Goal: Task Accomplishment & Management: Manage account settings

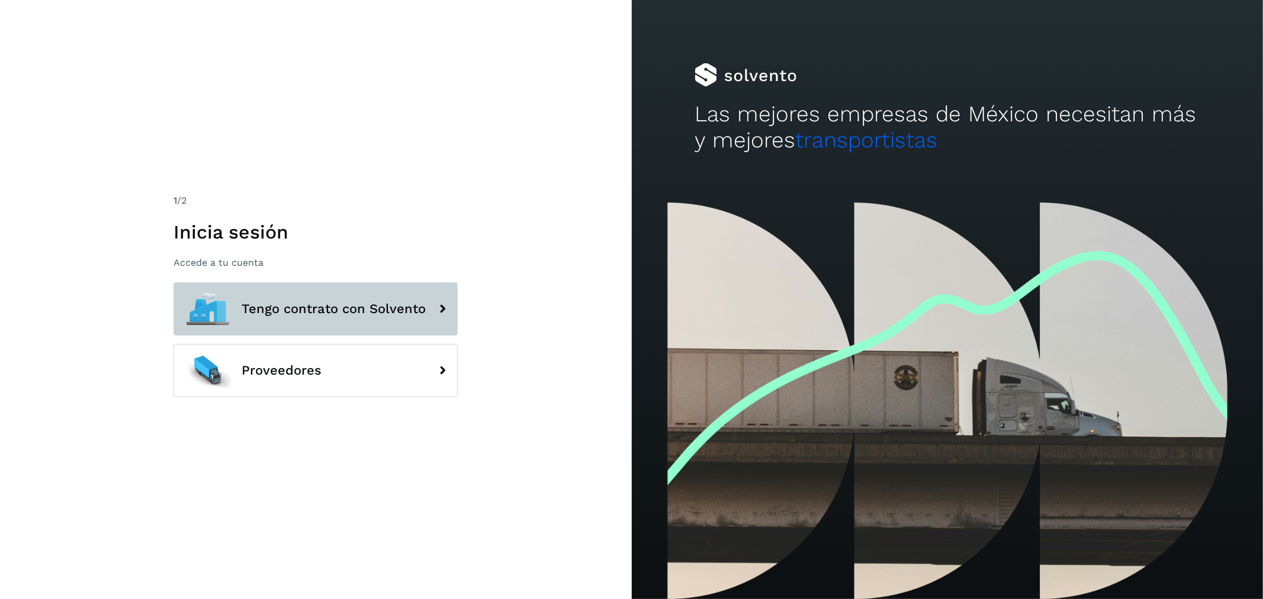
click at [322, 307] on span "Tengo contrato con Solvento" at bounding box center [334, 309] width 184 height 14
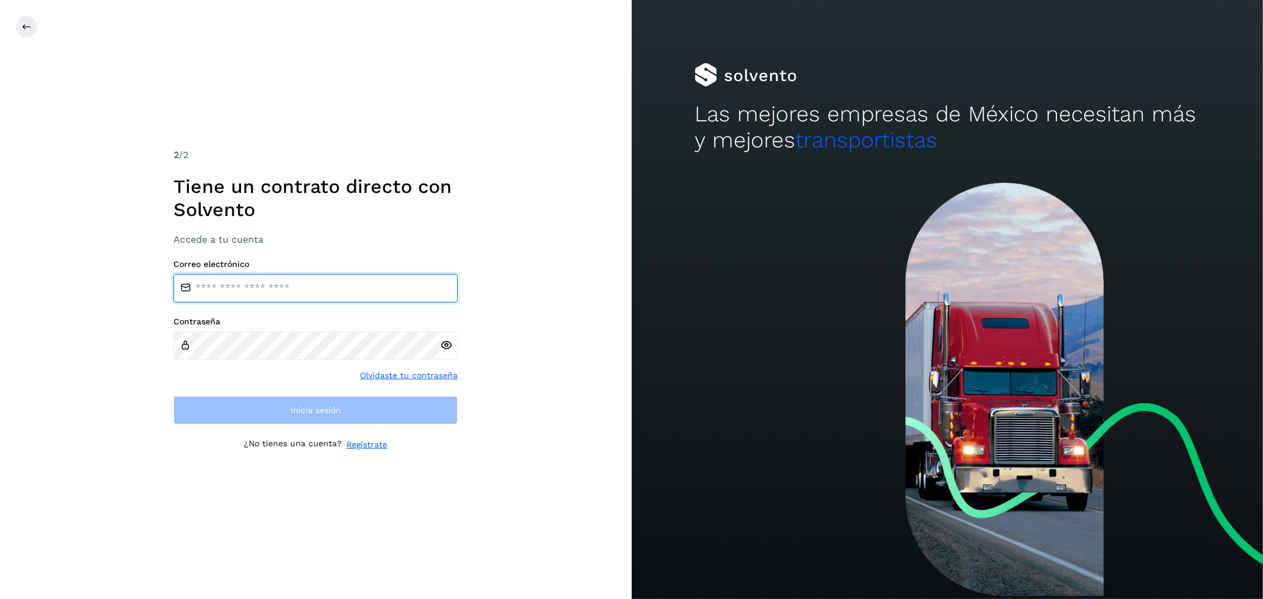
type input "**********"
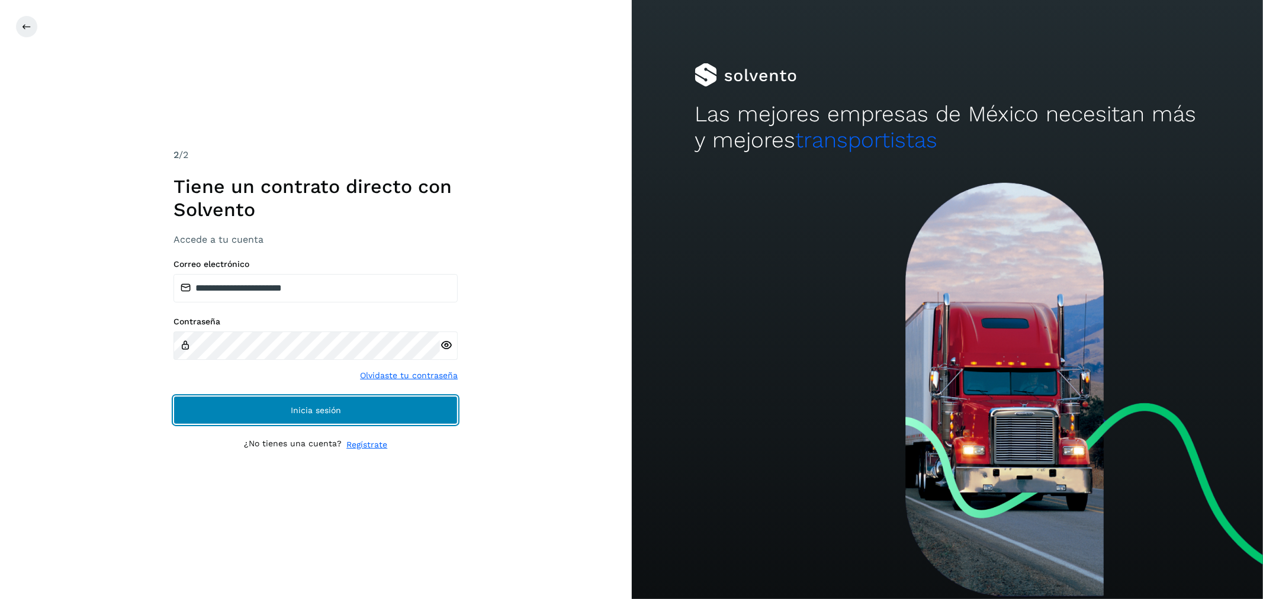
click at [409, 400] on button "Inicia sesión" at bounding box center [315, 410] width 284 height 28
